Goal: Task Accomplishment & Management: Use online tool/utility

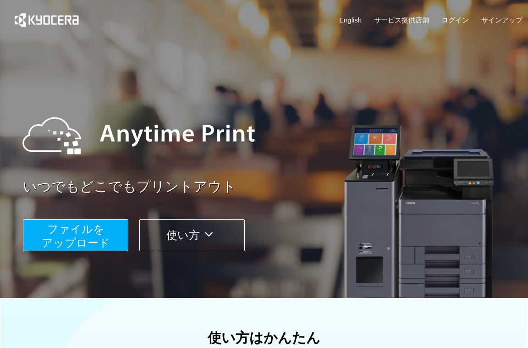
click at [89, 236] on button "ファイルを ​​アップロード" at bounding box center [75, 235] width 105 height 32
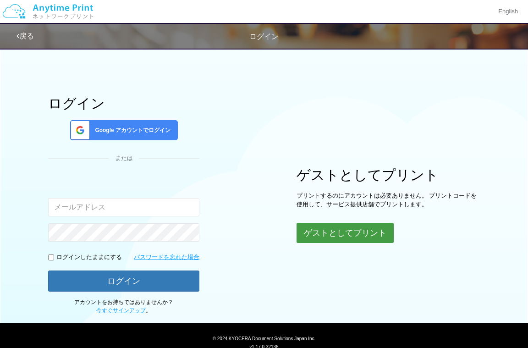
click at [323, 233] on button "ゲストとしてプリント" at bounding box center [345, 233] width 97 height 20
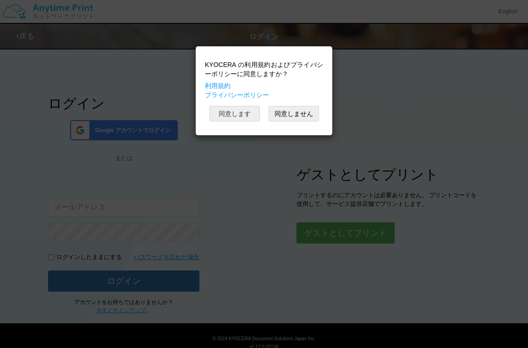
click at [247, 115] on button "同意します" at bounding box center [235, 114] width 50 height 16
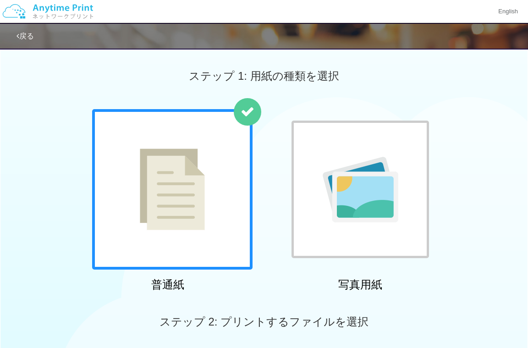
click at [176, 195] on img at bounding box center [172, 190] width 65 height 82
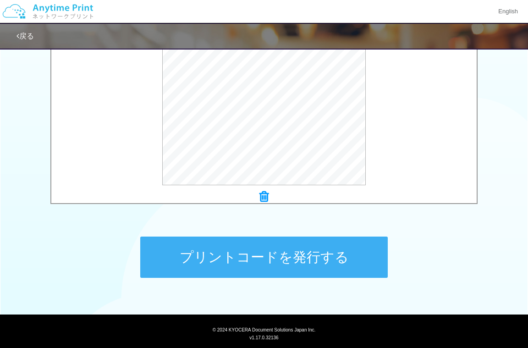
scroll to position [349, 0]
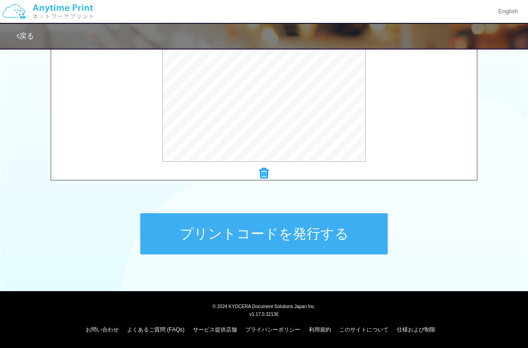
click at [266, 234] on button "プリントコードを発行する" at bounding box center [264, 233] width 248 height 41
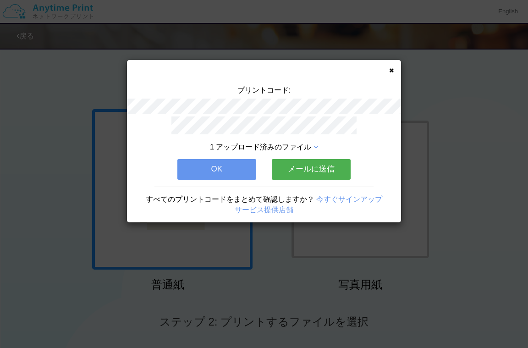
click at [221, 170] on button "OK" at bounding box center [216, 169] width 79 height 20
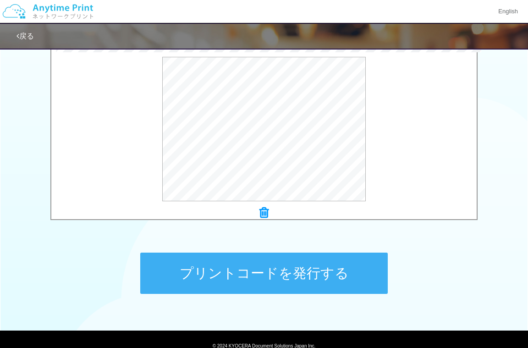
scroll to position [349, 0]
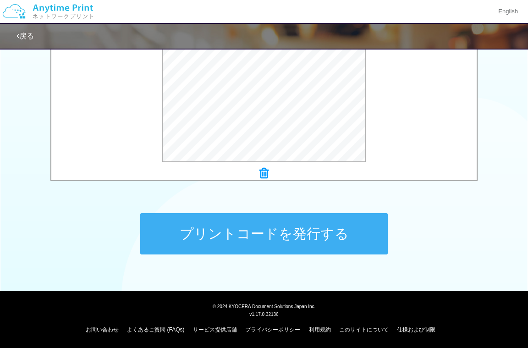
click at [290, 232] on button "プリントコードを発行する" at bounding box center [264, 233] width 248 height 41
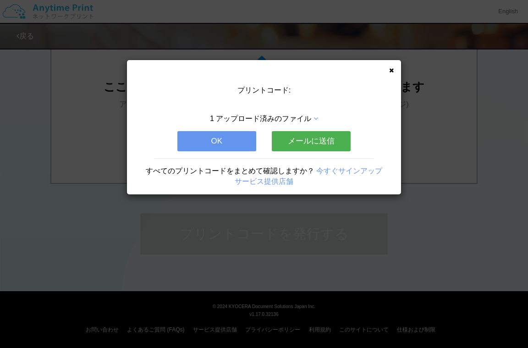
scroll to position [0, 0]
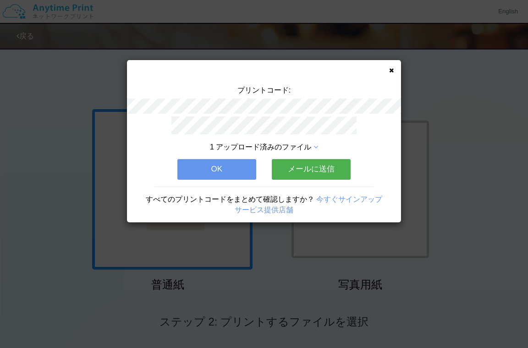
click at [226, 171] on button "OK" at bounding box center [216, 169] width 79 height 20
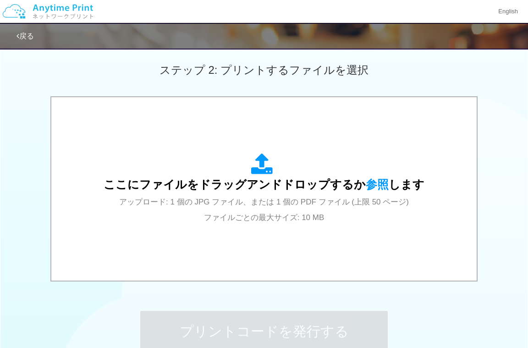
scroll to position [253, 0]
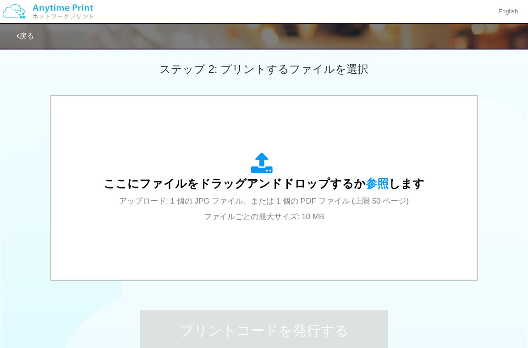
click at [457, 311] on div "ステップ 1: 用紙の種類を選択 普通紙 写真用紙 普通紙 写真用紙 previous next slide 1 of 2 comma.current.act…" at bounding box center [264, 84] width 528 height 588
click at [511, 130] on div "ここにファイルをドラッグアンドドロップするか 参照 します アップロード: 1 個の JPG ファイル、または 1 個の PDF ファイル (上限 50 ペー…" at bounding box center [264, 188] width 528 height 187
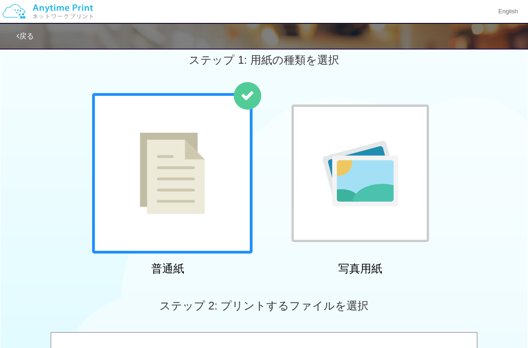
scroll to position [0, 0]
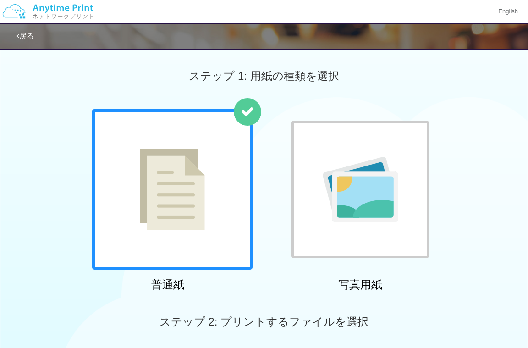
click at [27, 36] on link "戻る" at bounding box center [25, 36] width 17 height 8
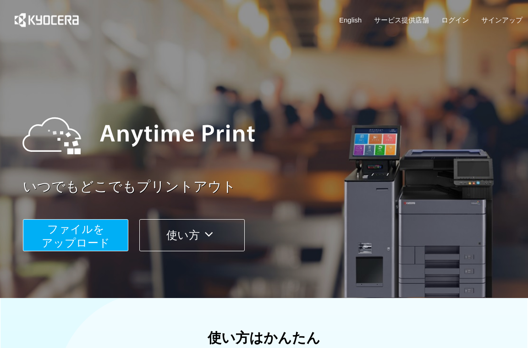
click at [245, 105] on img at bounding box center [138, 135] width 251 height 83
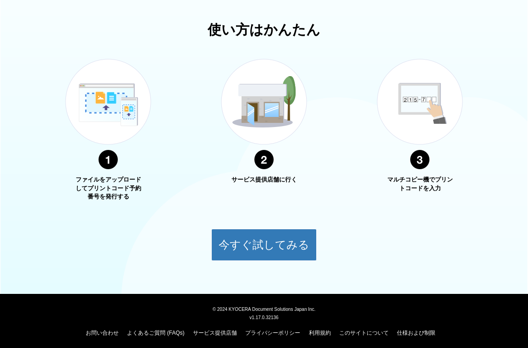
scroll to position [311, 0]
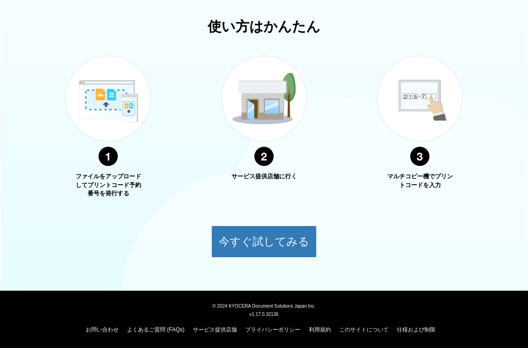
click at [342, 165] on div "ファイルをアップロードしてプリントコード予約番号を発行する サービス提供店舗に行く マルチコピー機でプリントコードを入力" at bounding box center [264, 119] width 426 height 160
